Goal: Task Accomplishment & Management: Manage account settings

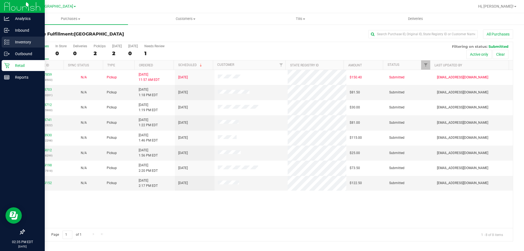
click at [21, 44] on p "Inventory" at bounding box center [26, 42] width 33 height 7
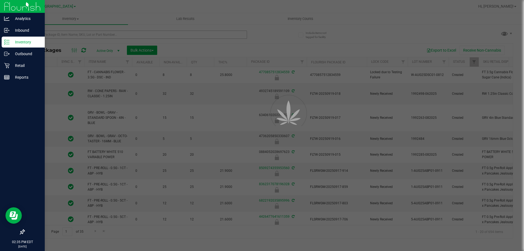
click at [104, 34] on div at bounding box center [262, 125] width 524 height 251
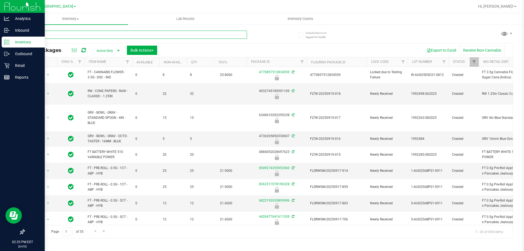
click at [106, 35] on input "text" at bounding box center [135, 35] width 223 height 8
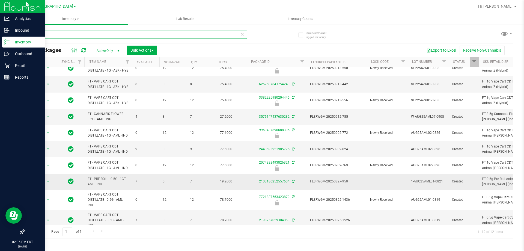
scroll to position [7, 0]
type input "animal"
click at [361, 34] on div "animal All Packages Active Only Active Only Lab Samples Locked All External Int…" at bounding box center [268, 131] width 489 height 213
click at [26, 63] on p "Retail" at bounding box center [26, 65] width 33 height 7
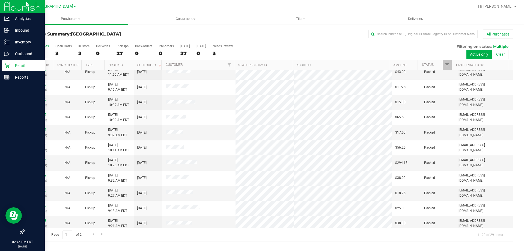
scroll to position [144, 0]
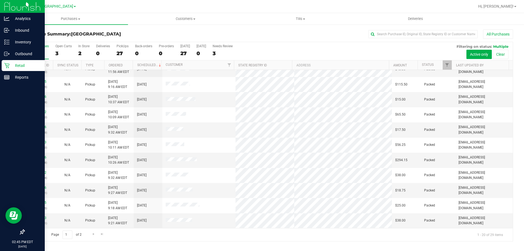
click at [222, 237] on div "Page 1 of 2 1 - 20 of 29 items" at bounding box center [268, 234] width 488 height 13
click at [222, 234] on div "Page 1 of 2 1 - 20 of 29 items" at bounding box center [268, 234] width 488 height 13
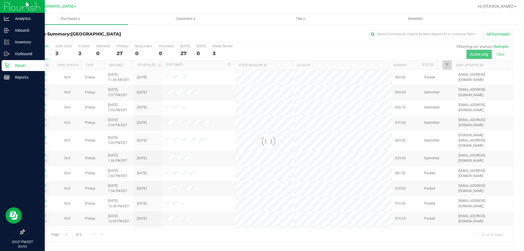
click at [42, 134] on div at bounding box center [268, 141] width 488 height 199
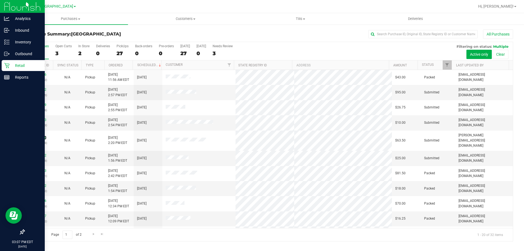
click at [42, 136] on link "11989198" at bounding box center [38, 138] width 15 height 4
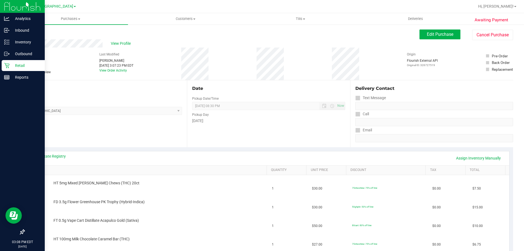
click at [426, 33] on span "Edit Purchase" at bounding box center [439, 34] width 26 height 5
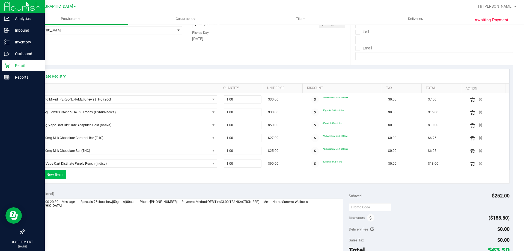
click at [61, 177] on button "+ Add New Item" at bounding box center [49, 174] width 34 height 9
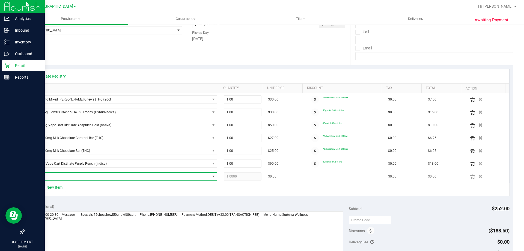
click at [62, 178] on span "NO DATA FOUND" at bounding box center [121, 176] width 178 height 8
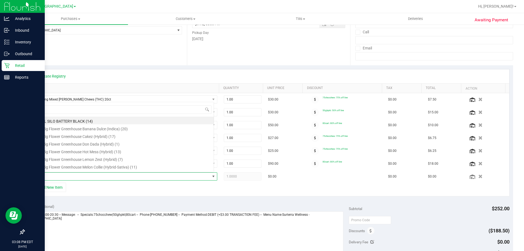
scroll to position [8, 181]
type input "oze"
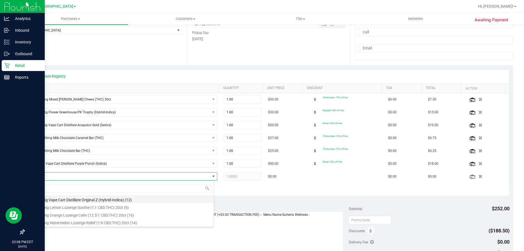
click at [122, 197] on li "FT 0.5g Vape Cart Distillate Original Z (Hybrid-Indica) (12)" at bounding box center [123, 199] width 182 height 8
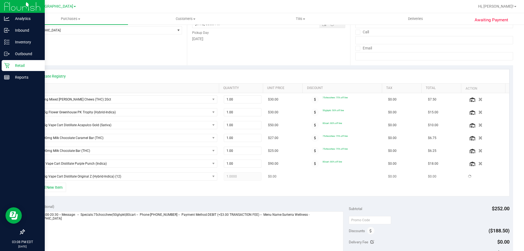
click at [190, 182] on td "FT 0.5g Vape Cart Distillate Original Z (Hybrid-Indica) (12)" at bounding box center [124, 176] width 192 height 13
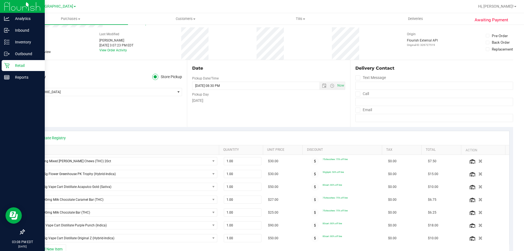
scroll to position [0, 0]
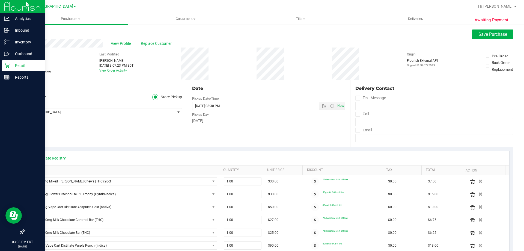
click at [475, 40] on div "View Profile Replace Customer" at bounding box center [268, 43] width 489 height 8
click at [473, 38] on button "Save Purchase" at bounding box center [492, 34] width 41 height 10
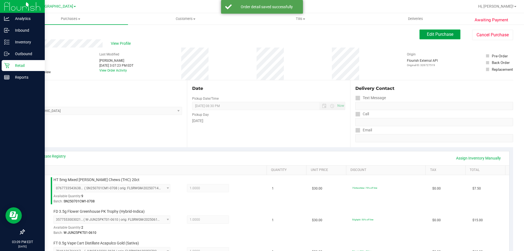
click at [429, 35] on span "Edit Purchase" at bounding box center [439, 34] width 26 height 5
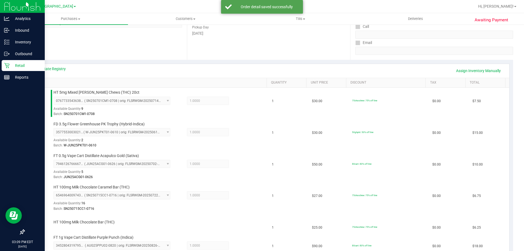
scroll to position [129, 0]
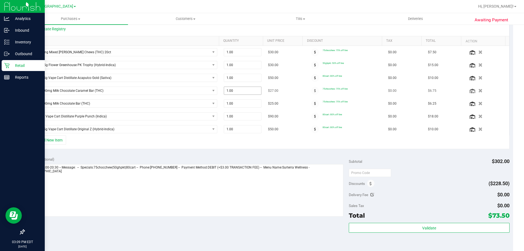
click at [240, 90] on input "1.00" at bounding box center [242, 91] width 37 height 8
type input "2"
click at [268, 156] on div "Notes (optional)" at bounding box center [188, 158] width 321 height 5
type input "2.00"
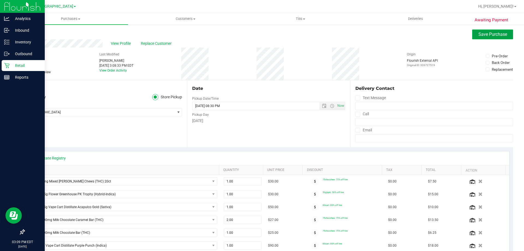
click at [477, 31] on button "Save Purchase" at bounding box center [492, 34] width 41 height 10
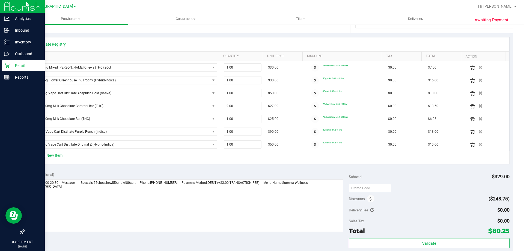
scroll to position [113, 0]
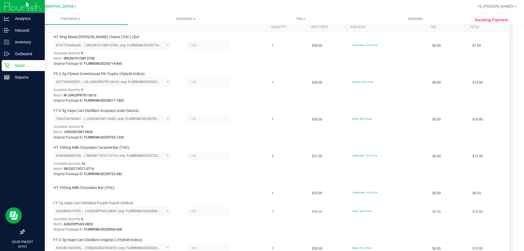
scroll to position [195, 0]
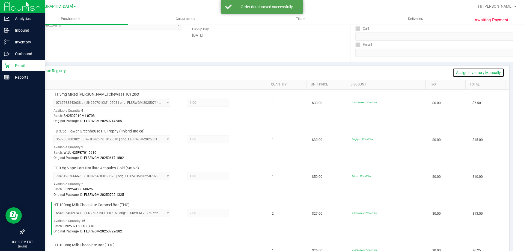
click at [479, 72] on link "Assign Inventory Manually" at bounding box center [478, 72] width 52 height 9
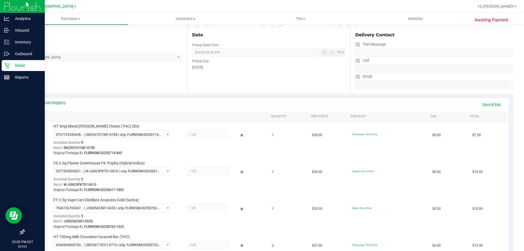
scroll to position [60, 0]
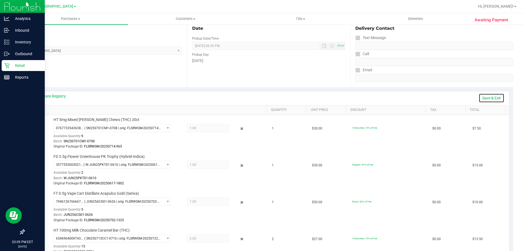
click at [489, 94] on link "Save & Exit" at bounding box center [491, 97] width 26 height 9
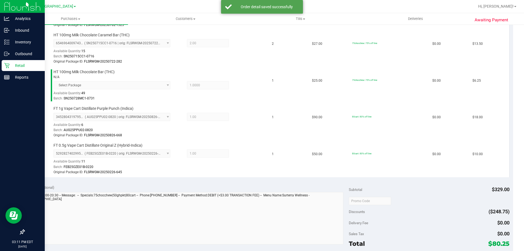
scroll to position [277, 0]
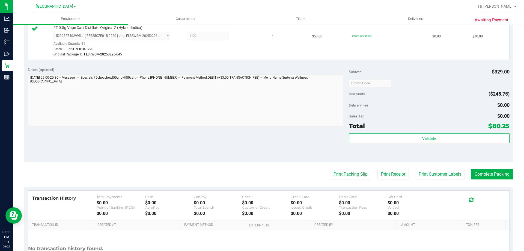
scroll to position [373, 0]
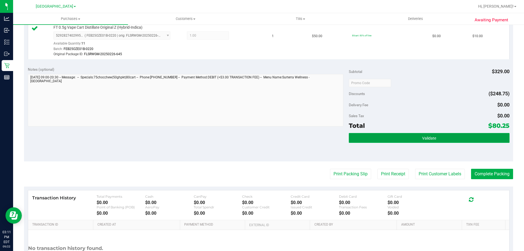
click at [442, 140] on button "Validate" at bounding box center [429, 138] width 160 height 10
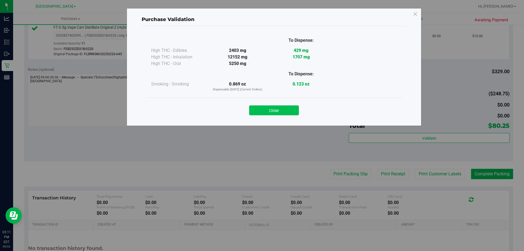
click at [279, 112] on button "Close" at bounding box center [274, 110] width 50 height 10
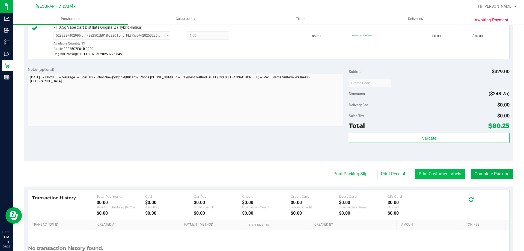
click at [432, 176] on button "Print Customer Labels" at bounding box center [440, 174] width 50 height 10
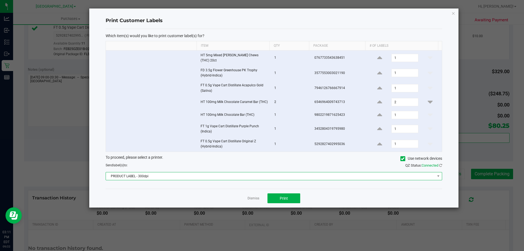
click at [244, 174] on span "PRODUCT LABEL - 300dpi" at bounding box center [270, 176] width 329 height 8
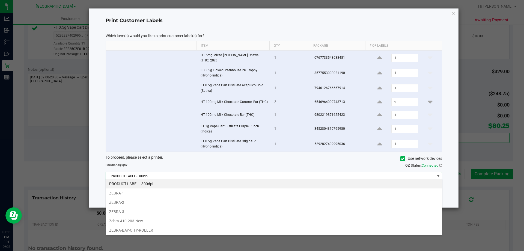
scroll to position [20, 0]
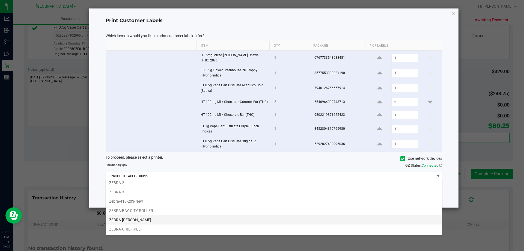
click at [139, 217] on li "ZEBRA-BOBBY" at bounding box center [274, 219] width 336 height 9
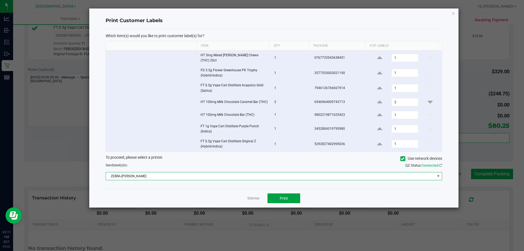
click at [286, 197] on span "Print" at bounding box center [284, 198] width 8 height 4
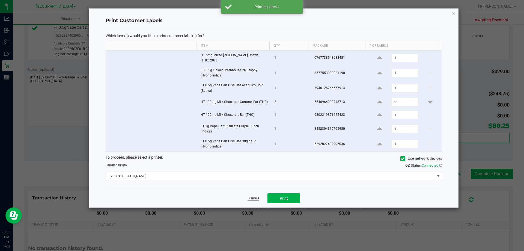
click at [255, 196] on link "Dismiss" at bounding box center [253, 198] width 12 height 5
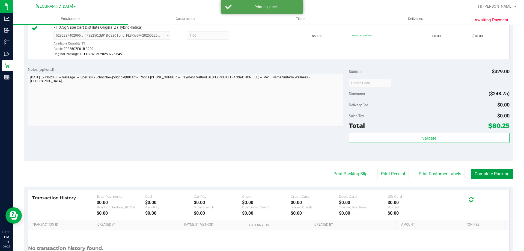
click at [477, 169] on button "Complete Packing" at bounding box center [492, 174] width 42 height 10
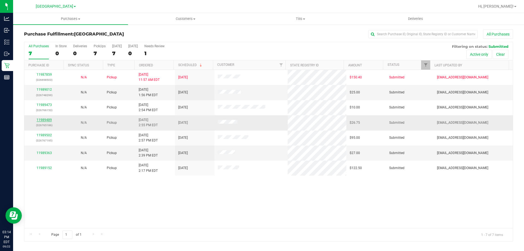
click at [50, 119] on link "11989489" at bounding box center [44, 120] width 15 height 4
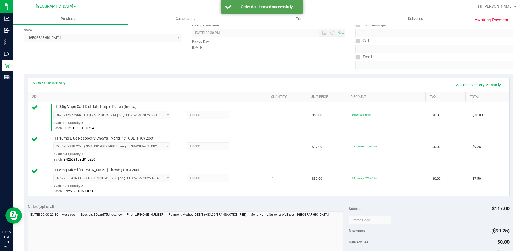
scroll to position [112, 0]
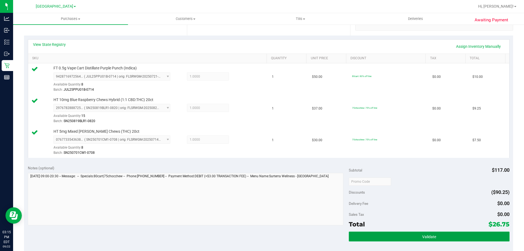
click at [446, 232] on button "Validate" at bounding box center [429, 236] width 160 height 10
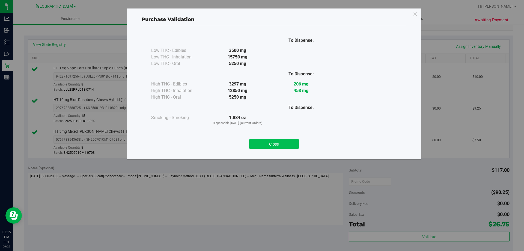
click at [288, 141] on button "Close" at bounding box center [274, 144] width 50 height 10
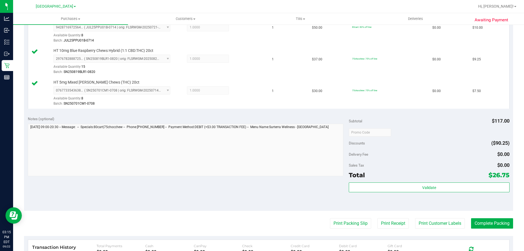
scroll to position [176, 0]
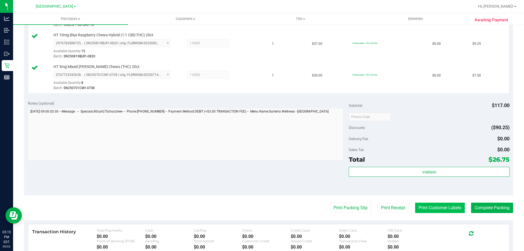
click at [433, 209] on button "Print Customer Labels" at bounding box center [440, 207] width 50 height 10
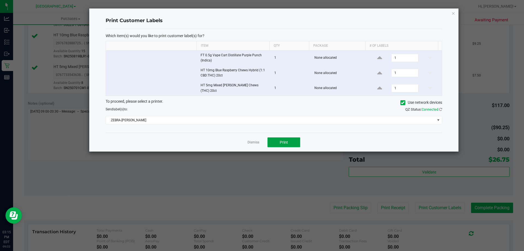
click at [275, 142] on button "Print" at bounding box center [283, 142] width 33 height 10
click at [250, 140] on link "Dismiss" at bounding box center [253, 142] width 12 height 5
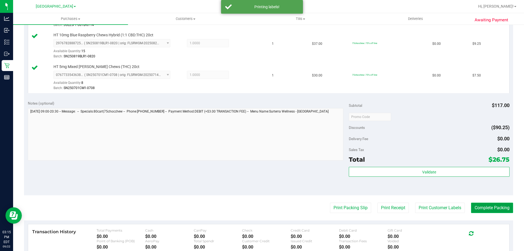
click at [483, 212] on button "Complete Packing" at bounding box center [492, 207] width 42 height 10
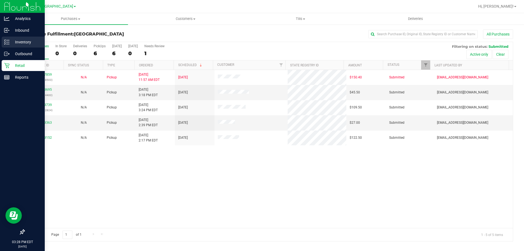
click at [2, 43] on div "Inventory" at bounding box center [23, 42] width 43 height 11
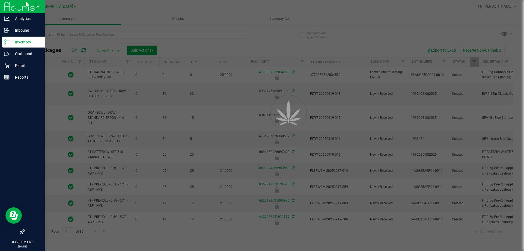
click at [83, 31] on div at bounding box center [262, 125] width 524 height 251
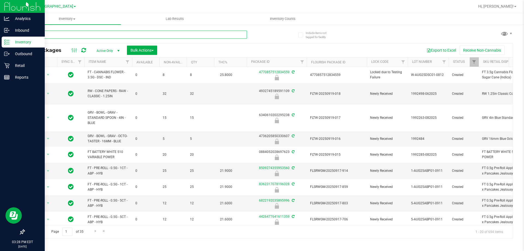
click at [77, 38] on input "text" at bounding box center [135, 35] width 223 height 8
type input "3515555392556931"
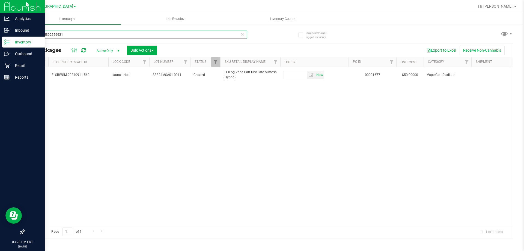
scroll to position [0, 258]
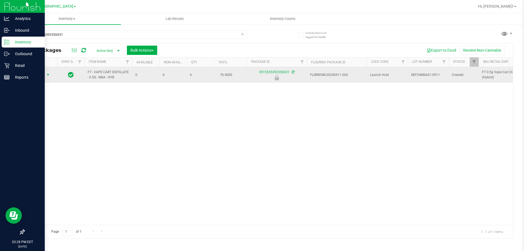
click at [46, 74] on span "select" at bounding box center [48, 75] width 4 height 4
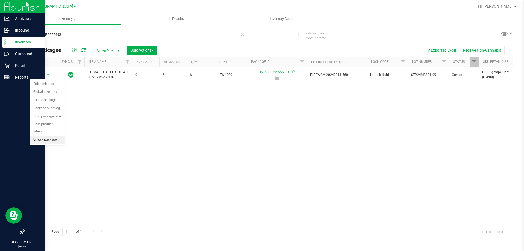
click at [50, 136] on li "Unlock package" at bounding box center [47, 140] width 35 height 8
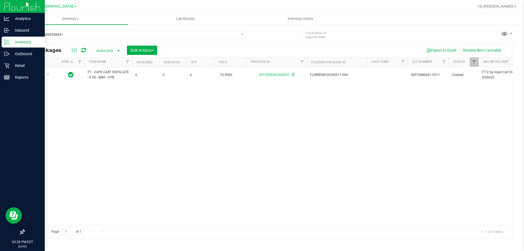
click at [88, 117] on div "Action Action Adjust qty Create package Edit attributes Global inventory Locate…" at bounding box center [268, 146] width 488 height 158
drag, startPoint x: 68, startPoint y: 31, endPoint x: 1, endPoint y: 27, distance: 67.7
click at [1, 27] on div "Analytics Inbound Inventory Outbound Retail Reports 03:38 PM EDT 09/22/2025 09/…" at bounding box center [262, 125] width 524 height 251
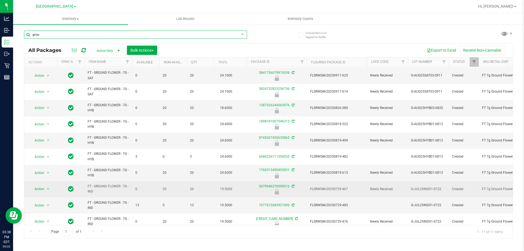
scroll to position [24, 0]
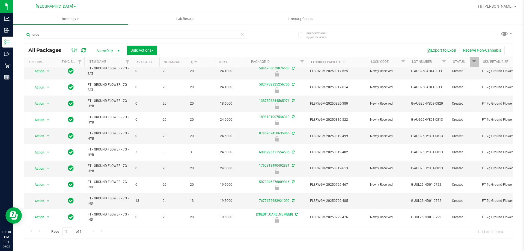
click at [127, 226] on div "Page 1 of 1 1 - 11 of 11 items" at bounding box center [268, 231] width 488 height 13
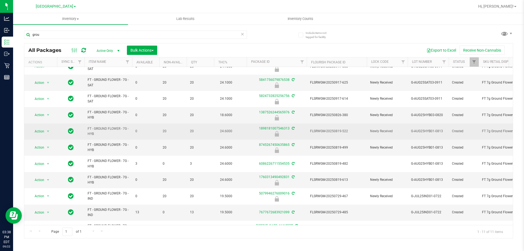
scroll to position [0, 0]
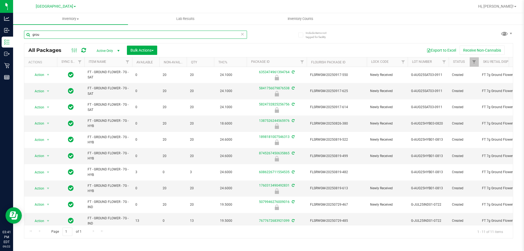
click at [81, 38] on input "grou" at bounding box center [135, 35] width 223 height 8
type input "g"
type input "5827002390199198"
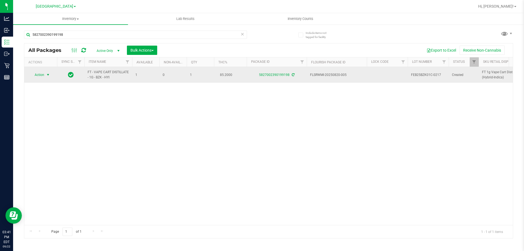
click at [41, 74] on span "Action" at bounding box center [37, 75] width 15 height 8
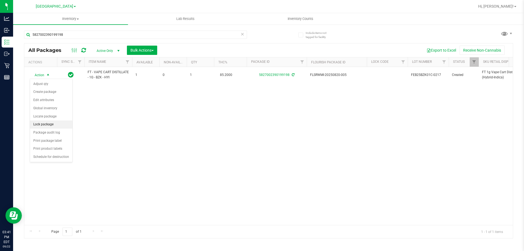
click at [44, 122] on li "Lock package" at bounding box center [51, 124] width 42 height 8
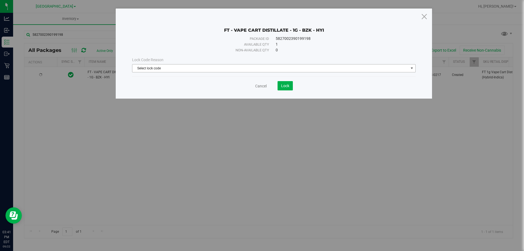
click at [150, 67] on span "Select lock code" at bounding box center [270, 68] width 276 height 8
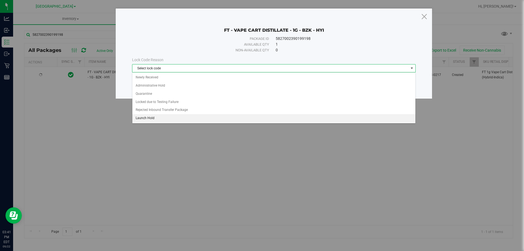
click at [149, 119] on li "Launch Hold" at bounding box center [273, 118] width 283 height 8
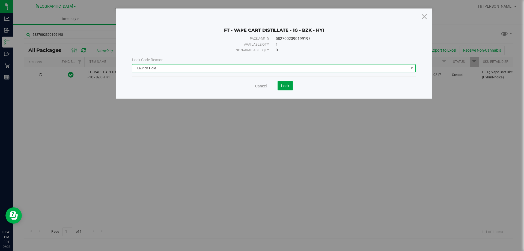
click at [284, 85] on span "Lock" at bounding box center [285, 85] width 8 height 4
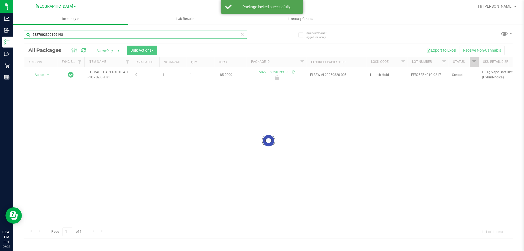
drag, startPoint x: 69, startPoint y: 37, endPoint x: 21, endPoint y: 34, distance: 48.3
click at [21, 34] on div "Include items not tagged for facility 5827002390199198 Loading... All Packages …" at bounding box center [268, 107] width 510 height 166
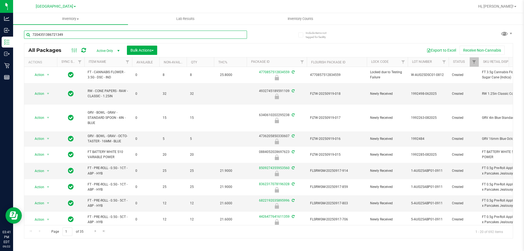
type input "7204351386721349"
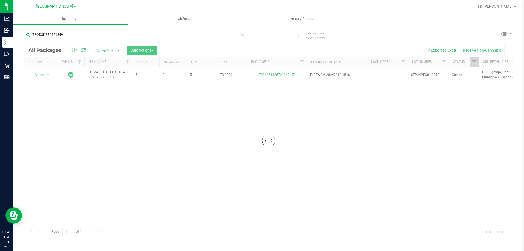
click at [44, 77] on div at bounding box center [268, 140] width 488 height 194
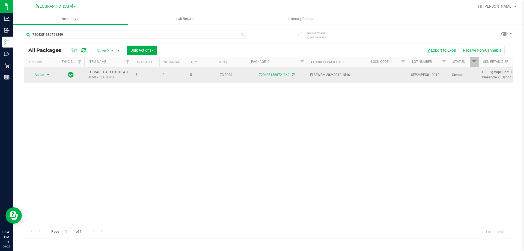
click at [46, 76] on span "select" at bounding box center [48, 75] width 7 height 8
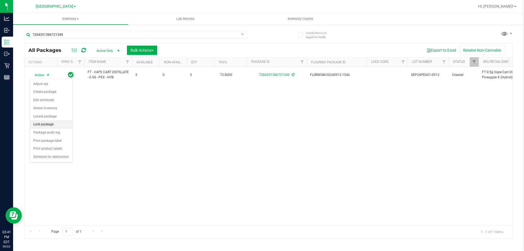
click at [48, 124] on li "Lock package" at bounding box center [51, 124] width 42 height 8
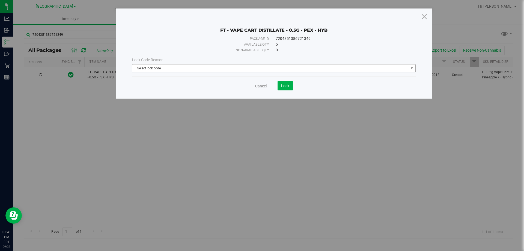
click at [170, 68] on span "Select lock code" at bounding box center [270, 68] width 276 height 8
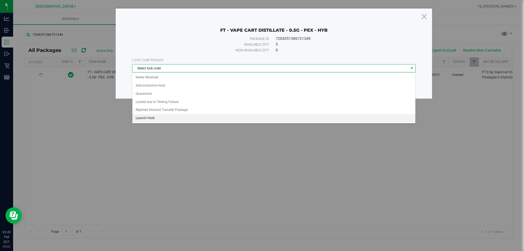
click at [194, 119] on li "Launch Hold" at bounding box center [273, 118] width 283 height 8
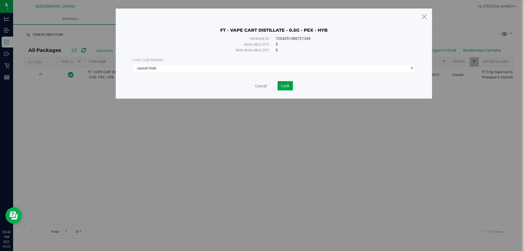
click at [290, 86] on button "Lock" at bounding box center [284, 85] width 15 height 9
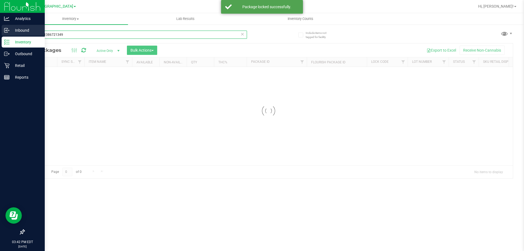
drag, startPoint x: 63, startPoint y: 34, endPoint x: 2, endPoint y: 29, distance: 61.8
click at [2, 29] on div "Analytics Inbound Inventory Outbound Retail Reports 03:42 PM EDT 09/22/2025 09/…" at bounding box center [262, 125] width 524 height 251
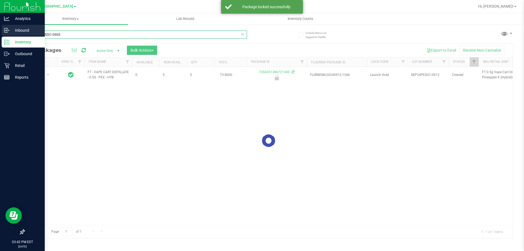
type input "SEP24BRZ01-0905"
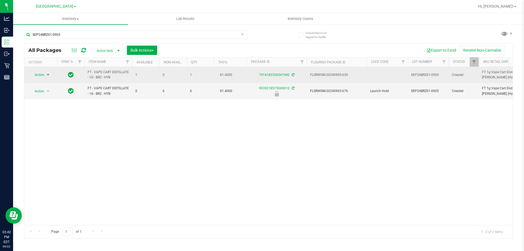
drag, startPoint x: 49, startPoint y: 73, endPoint x: 47, endPoint y: 77, distance: 4.8
click at [49, 73] on span "select" at bounding box center [48, 75] width 4 height 4
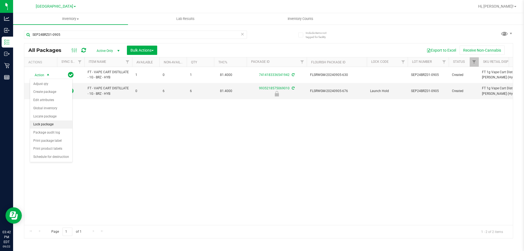
click at [43, 121] on li "Lock package" at bounding box center [51, 124] width 42 height 8
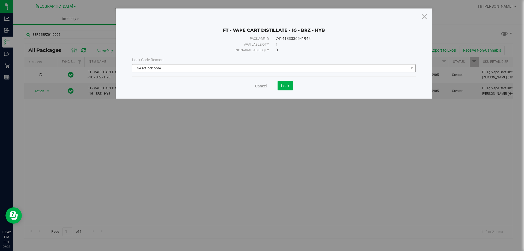
click at [189, 70] on span "Select lock code" at bounding box center [270, 68] width 276 height 8
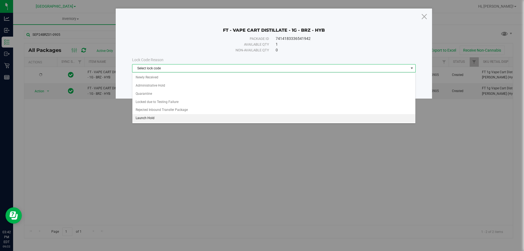
click at [163, 118] on li "Launch Hold" at bounding box center [273, 118] width 283 height 8
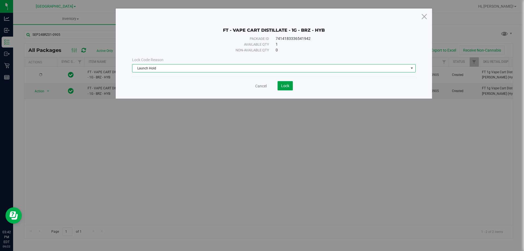
click at [279, 88] on button "Lock" at bounding box center [284, 85] width 15 height 9
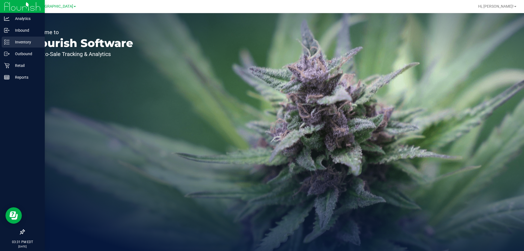
click at [6, 43] on icon at bounding box center [6, 41] width 5 height 5
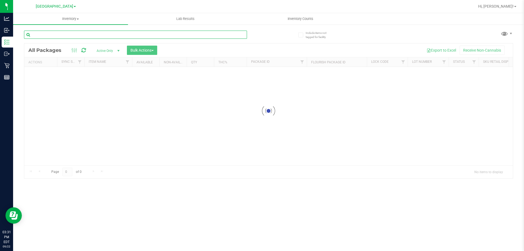
click at [40, 37] on input "text" at bounding box center [135, 35] width 223 height 8
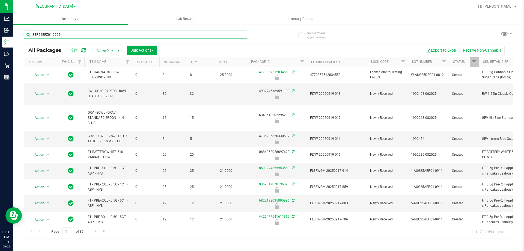
type input "SEP24BRZ01-0905"
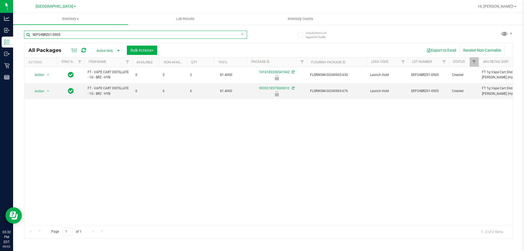
drag, startPoint x: 75, startPoint y: 35, endPoint x: 30, endPoint y: 35, distance: 44.4
click at [30, 35] on input "SEP24BRZ01-0905" at bounding box center [135, 35] width 223 height 8
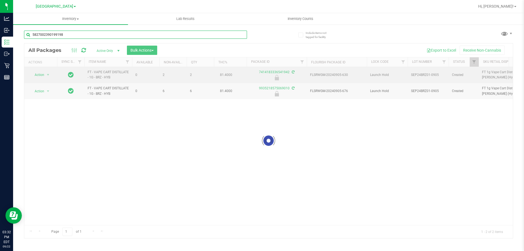
type input "5827002390199198"
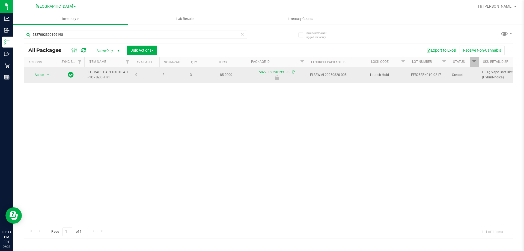
click at [39, 76] on span "Action" at bounding box center [37, 75] width 15 height 8
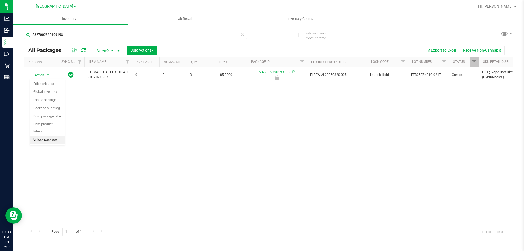
click at [52, 136] on li "Unlock package" at bounding box center [47, 140] width 35 height 8
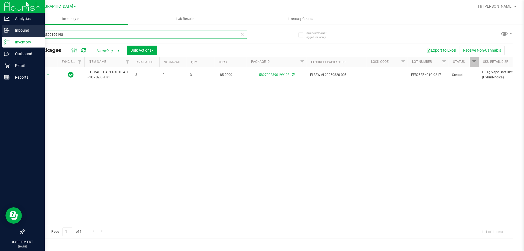
drag, startPoint x: 78, startPoint y: 34, endPoint x: 0, endPoint y: 35, distance: 78.3
click at [0, 35] on div "Analytics Inbound Inventory Outbound Retail Reports 03:33 PM EDT 09/22/2025 09/…" at bounding box center [262, 125] width 524 height 251
type input "SEP24BRZ01-0905"
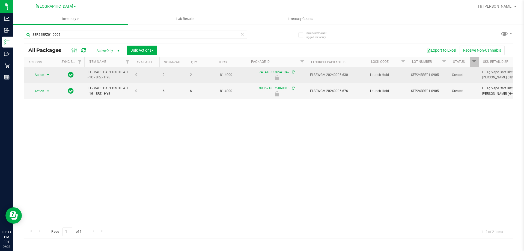
click at [50, 73] on span "select" at bounding box center [48, 75] width 4 height 4
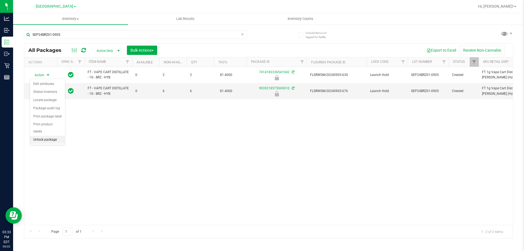
click at [47, 136] on li "Unlock package" at bounding box center [47, 140] width 35 height 8
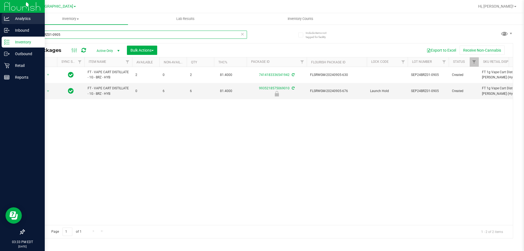
drag, startPoint x: 39, startPoint y: 29, endPoint x: 0, endPoint y: 23, distance: 39.7
click at [0, 23] on div "Analytics Inbound Inventory Outbound Retail Reports 03:33 PM EDT 09/22/2025 09/…" at bounding box center [262, 125] width 524 height 251
type input "7204351386721349"
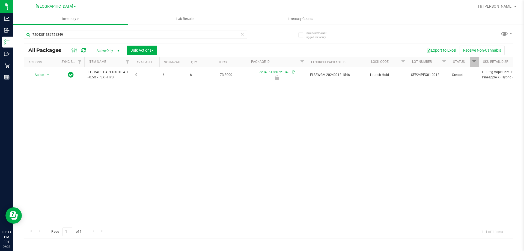
click at [92, 88] on div "Action Action Edit attributes Global inventory Locate package Package audit log…" at bounding box center [268, 146] width 488 height 158
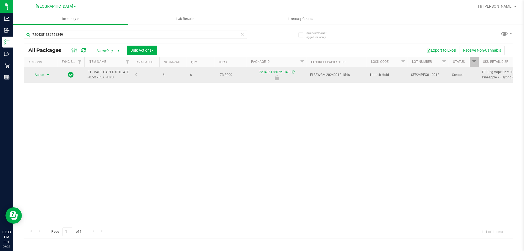
click at [48, 75] on span "select" at bounding box center [48, 75] width 4 height 4
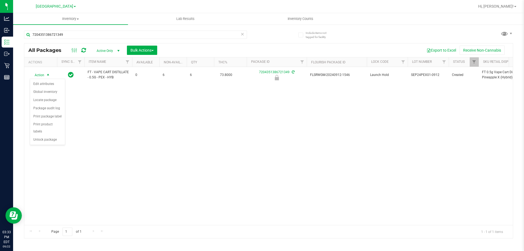
click at [46, 137] on div "Action Edit attributes Global inventory Locate package Package audit log Print …" at bounding box center [47, 112] width 35 height 66
click at [43, 136] on li "Unlock package" at bounding box center [47, 140] width 35 height 8
click at [280, 164] on div "Action Action Adjust qty Create package Edit attributes Global inventory Locate…" at bounding box center [268, 146] width 488 height 158
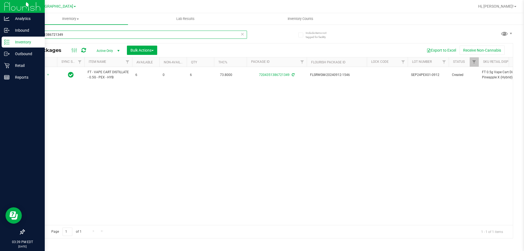
drag, startPoint x: 93, startPoint y: 37, endPoint x: 0, endPoint y: 37, distance: 93.3
click at [0, 37] on div "Analytics Inbound Inventory Outbound Retail Reports 03:39 PM EDT 09/22/2025 09/…" at bounding box center [262, 125] width 524 height 251
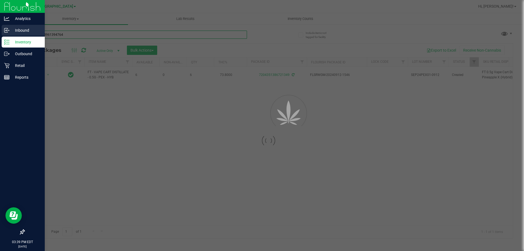
type input "6353474961394764"
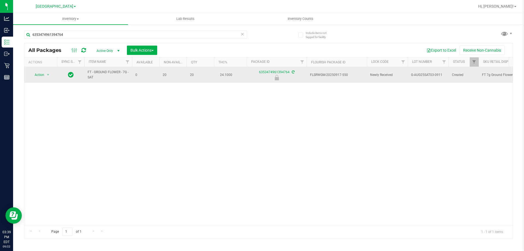
click at [71, 76] on icon at bounding box center [71, 74] width 6 height 7
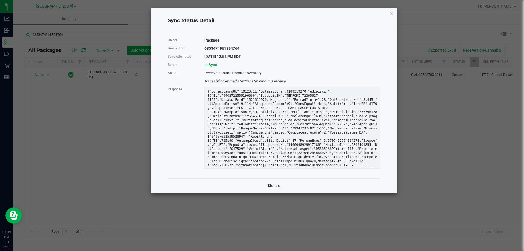
click at [269, 185] on link "Dismiss" at bounding box center [274, 185] width 12 height 5
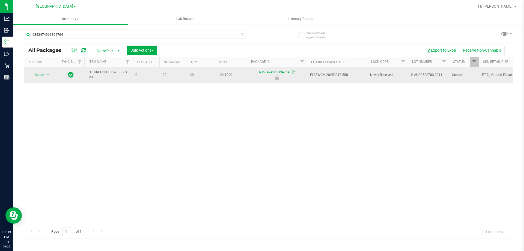
click at [38, 75] on span "Action" at bounding box center [37, 75] width 15 height 8
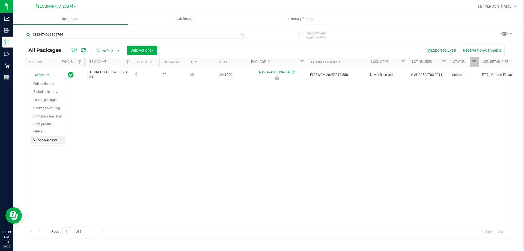
click at [50, 136] on li "Unlock package" at bounding box center [47, 140] width 35 height 8
click at [503, 7] on span "Hi, Lisette!" at bounding box center [495, 6] width 35 height 4
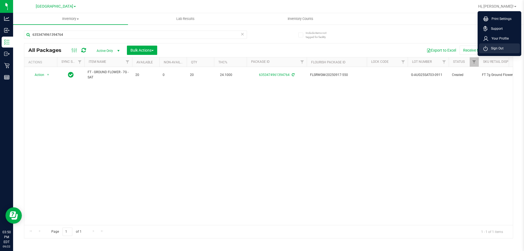
click at [491, 49] on span "Sign Out" at bounding box center [495, 48] width 16 height 5
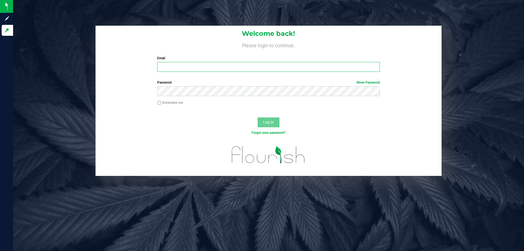
click at [226, 63] on input "Email" at bounding box center [268, 67] width 222 height 10
type input "[EMAIL_ADDRESS][DOMAIN_NAME]"
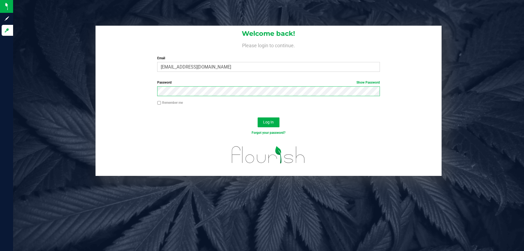
click at [257, 117] on button "Log In" at bounding box center [268, 122] width 22 height 10
